Goal: Information Seeking & Learning: Compare options

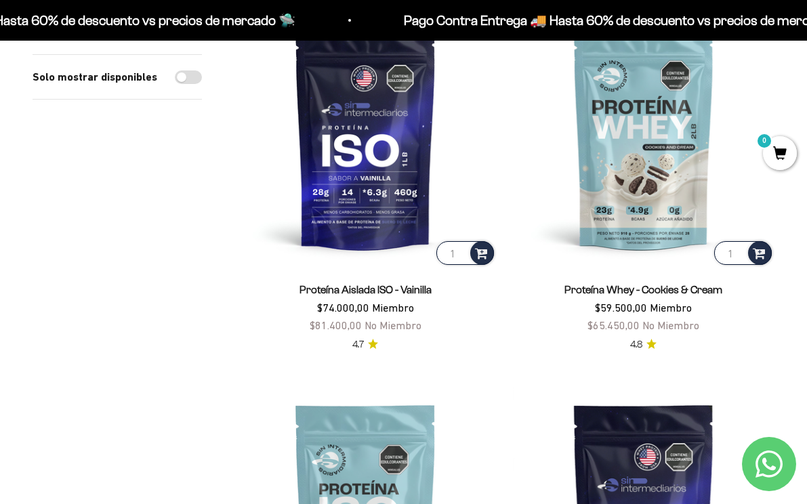
scroll to position [610, 0]
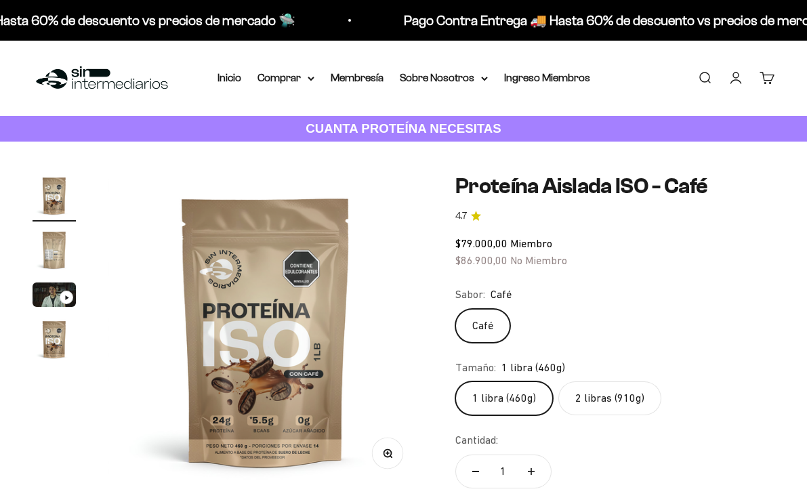
click at [576, 380] on fieldset "Tamaño: 1 libra (460g) 1 libra (460g) 2 libras (910g)" at bounding box center [615, 387] width 319 height 57
click at [589, 384] on label "2 libras (910g)" at bounding box center [610, 399] width 103 height 34
click at [456, 382] on input "2 libras (910g)" at bounding box center [455, 381] width 1 height 1
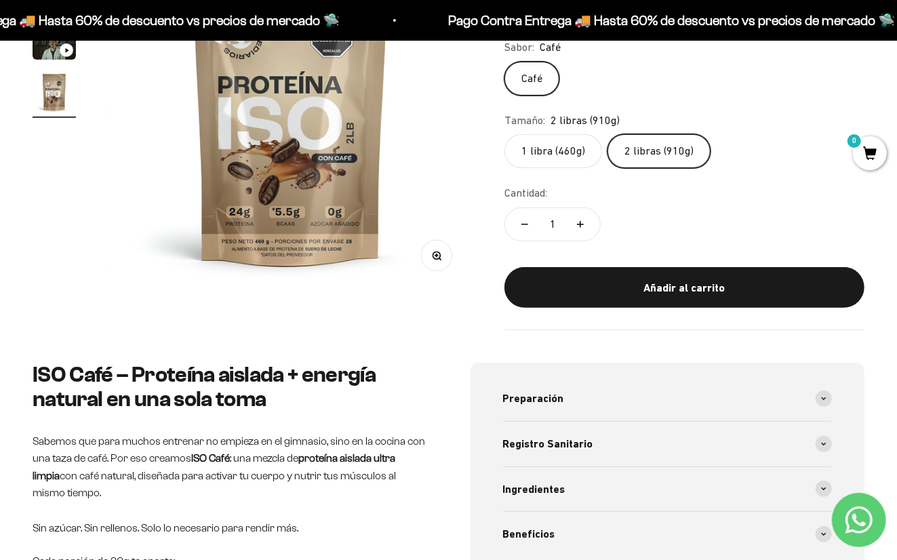
scroll to position [384, 0]
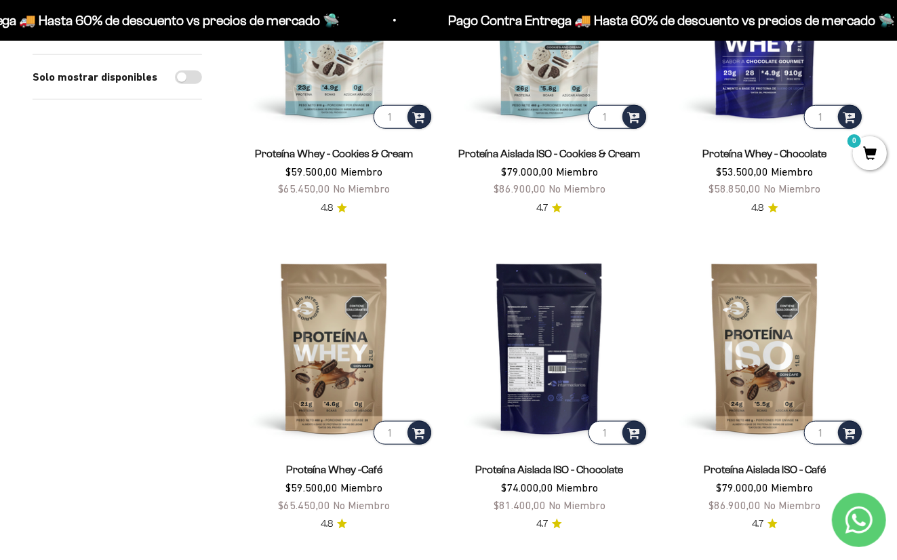
scroll to position [602, 0]
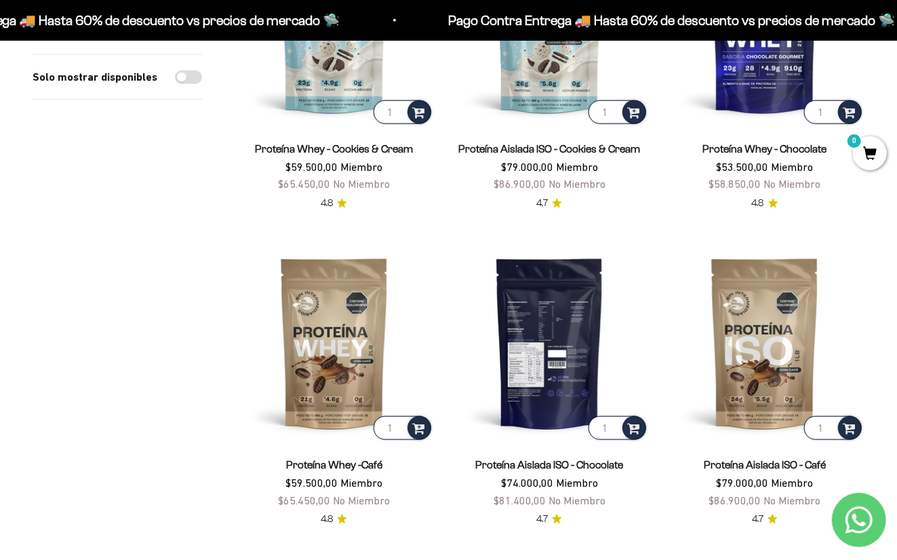
click at [581, 323] on img at bounding box center [549, 342] width 199 height 199
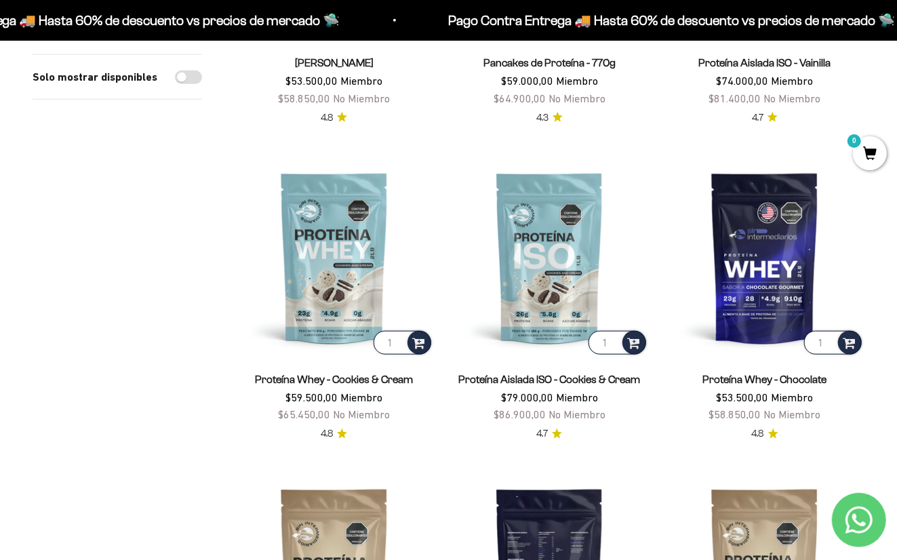
scroll to position [226, 0]
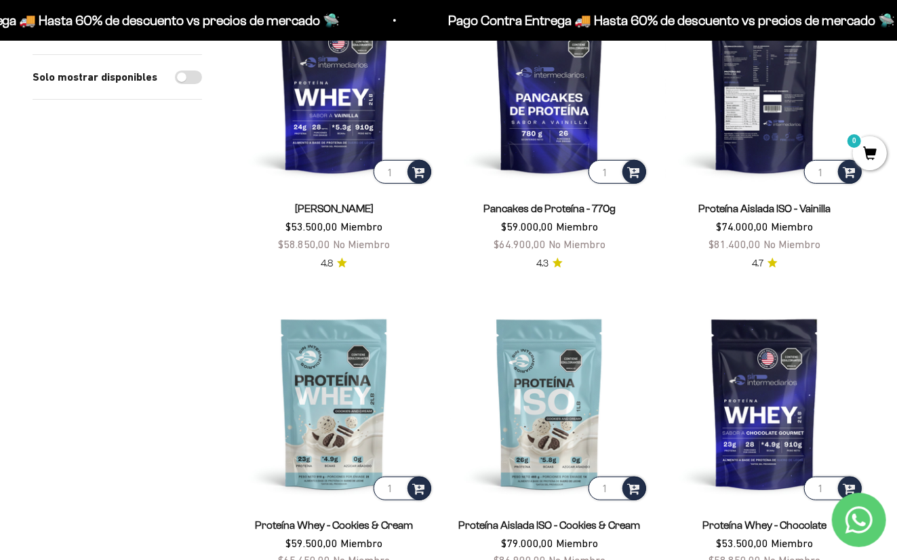
click at [774, 130] on img at bounding box center [764, 87] width 199 height 199
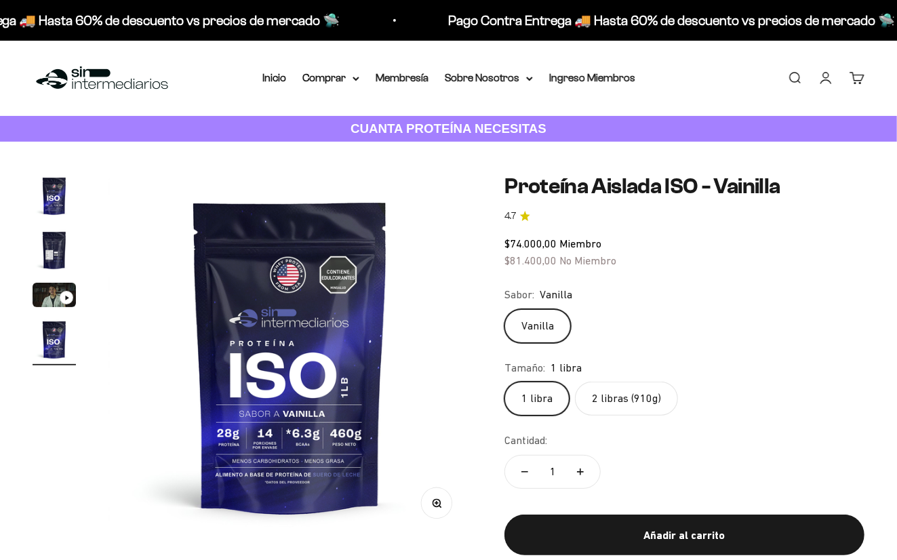
click at [646, 398] on label "2 libras (910g)" at bounding box center [626, 399] width 103 height 34
click at [504, 382] on input "2 libras (910g)" at bounding box center [504, 381] width 1 height 1
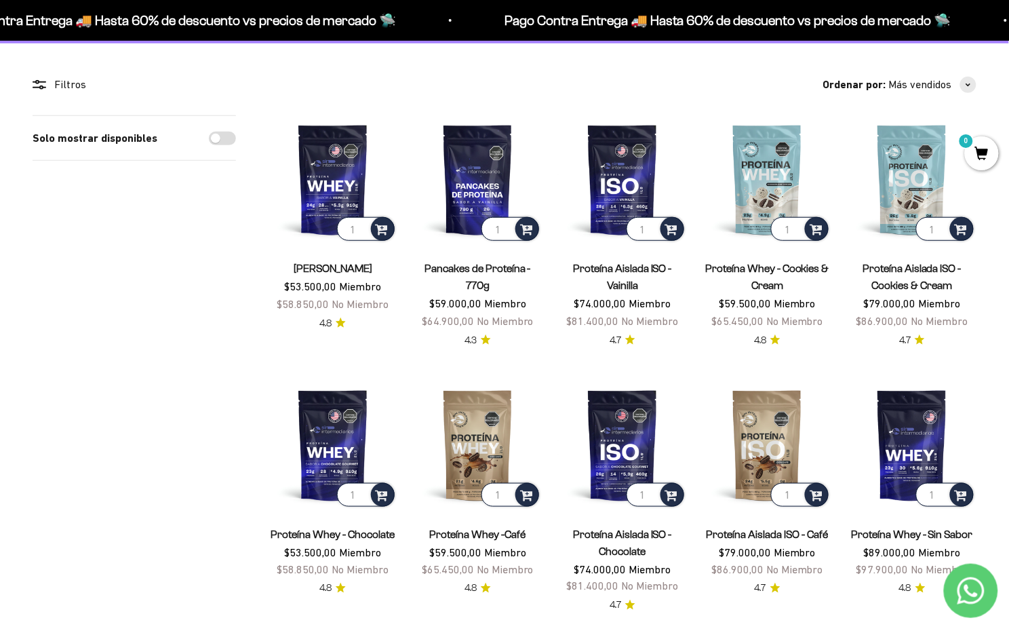
scroll to position [85, 0]
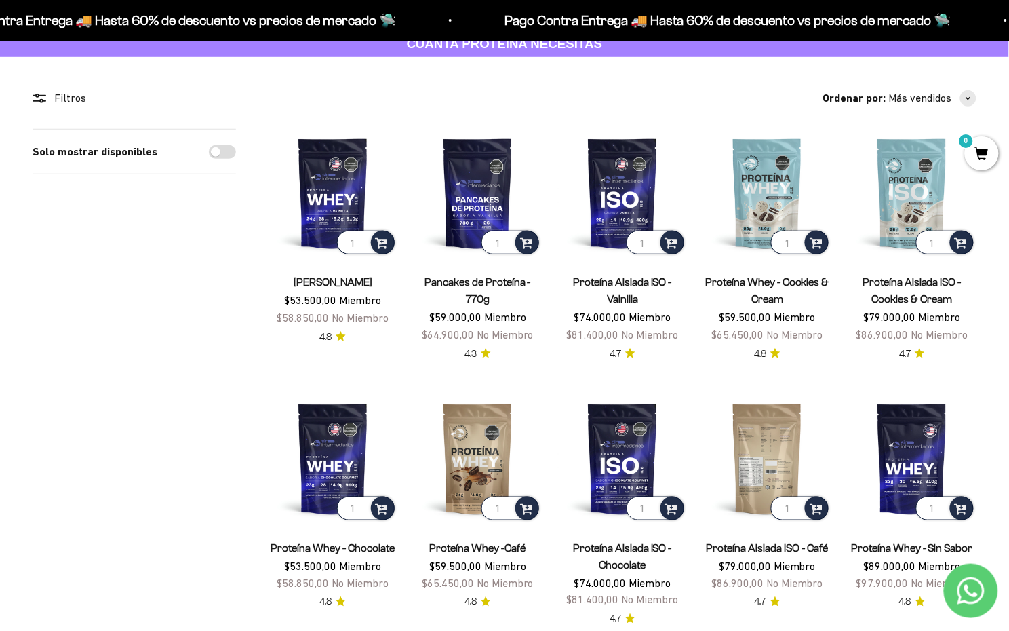
click at [759, 449] on img at bounding box center [767, 458] width 129 height 129
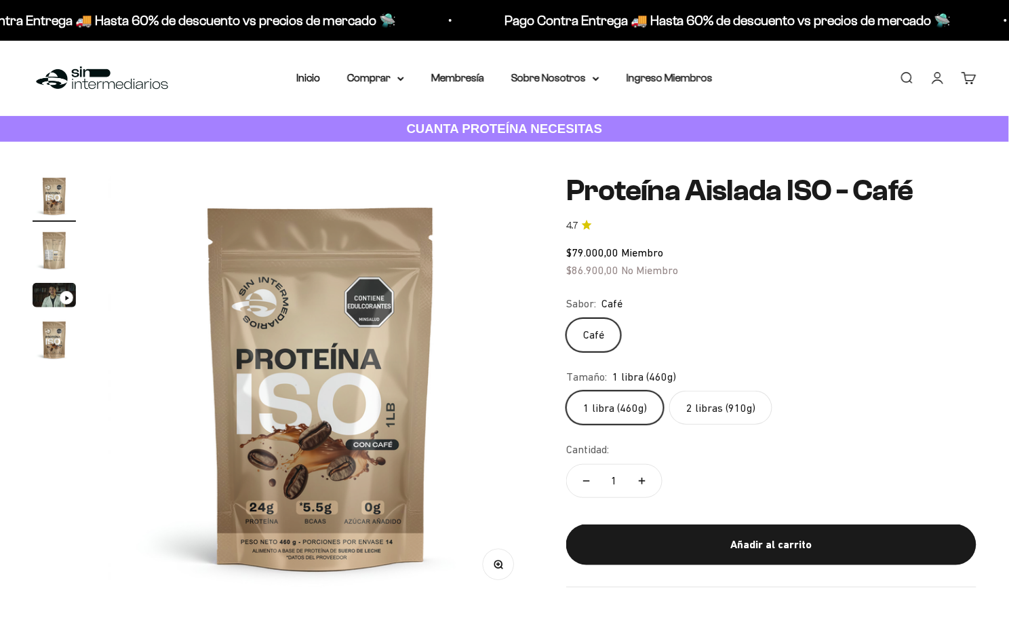
click at [713, 407] on label "2 libras (910g)" at bounding box center [720, 408] width 103 height 34
click at [566, 391] on input "2 libras (910g)" at bounding box center [565, 390] width 1 height 1
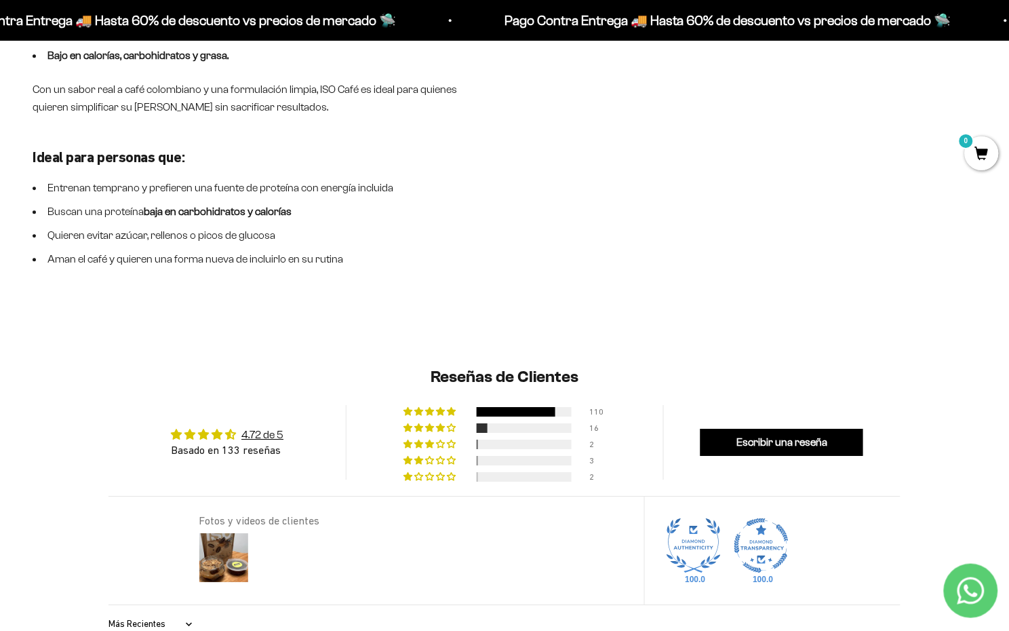
scroll to position [1102, 0]
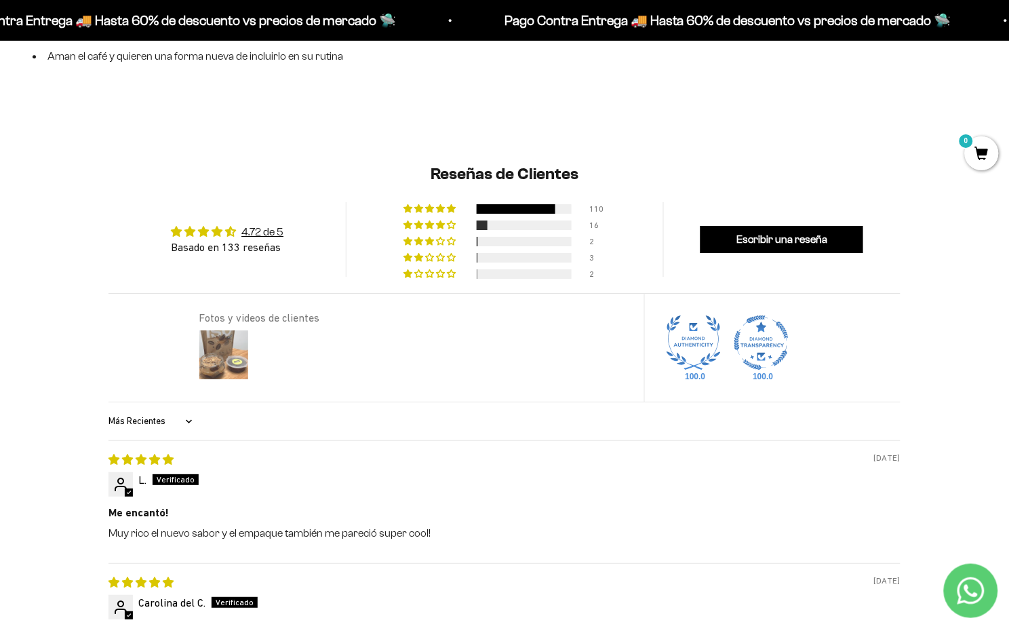
click at [215, 353] on img at bounding box center [224, 354] width 54 height 54
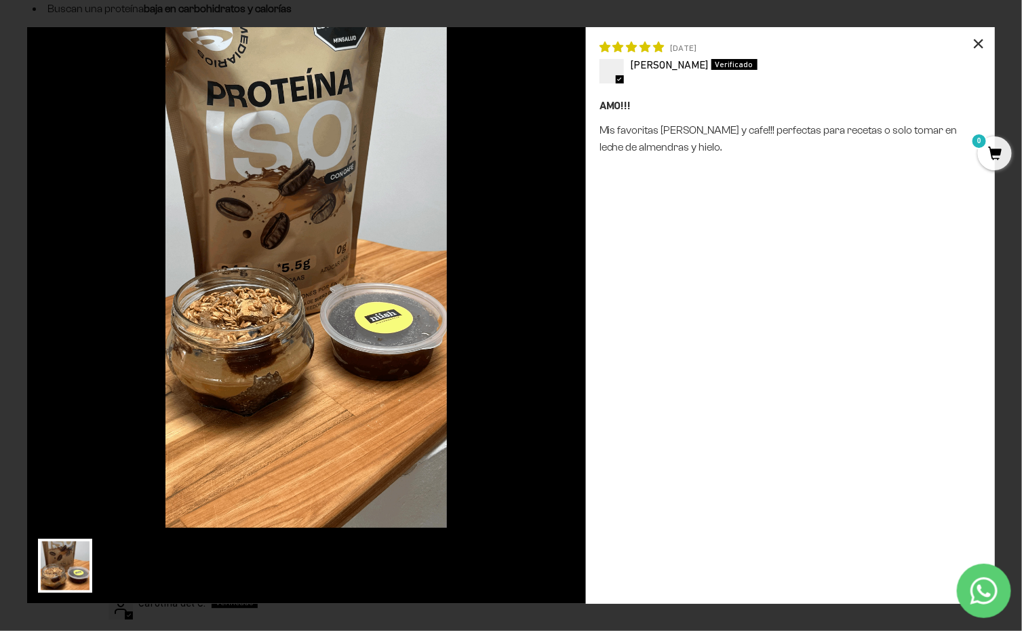
click at [974, 45] on div "×" at bounding box center [978, 43] width 33 height 33
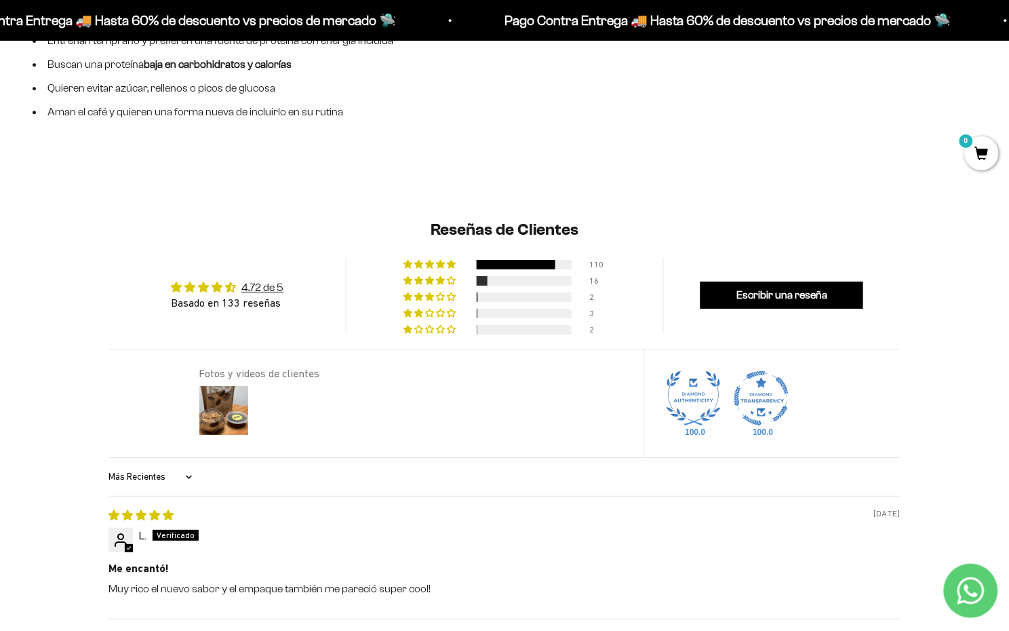
scroll to position [1017, 0]
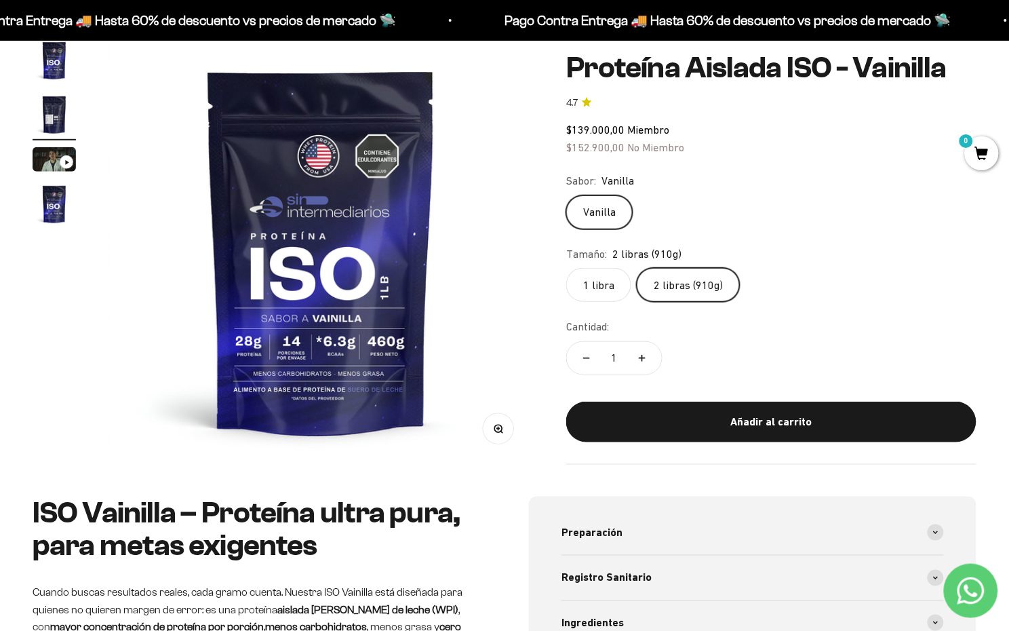
scroll to position [0, 441]
